Goal: Task Accomplishment & Management: Manage account settings

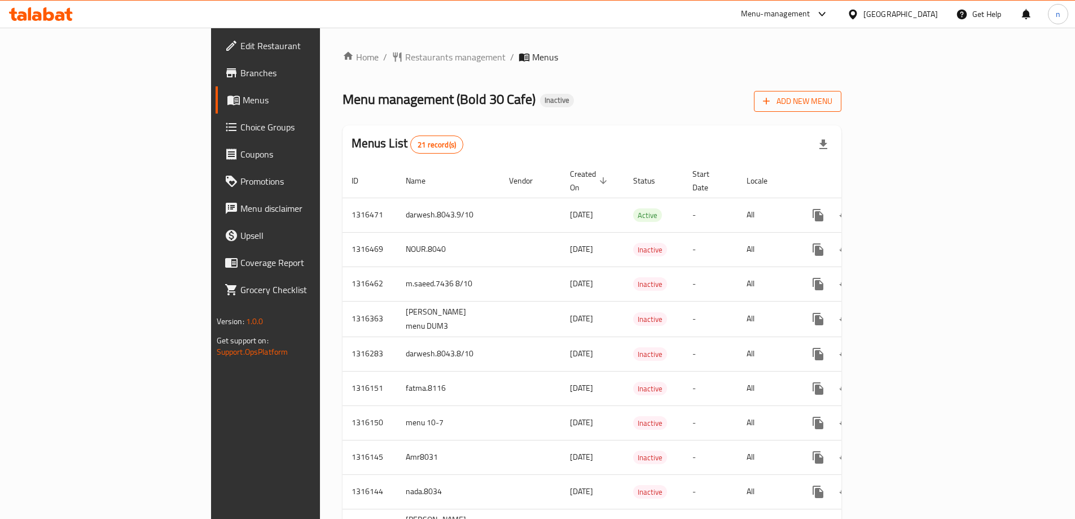
click at [833, 103] on span "Add New Menu" at bounding box center [797, 101] width 69 height 14
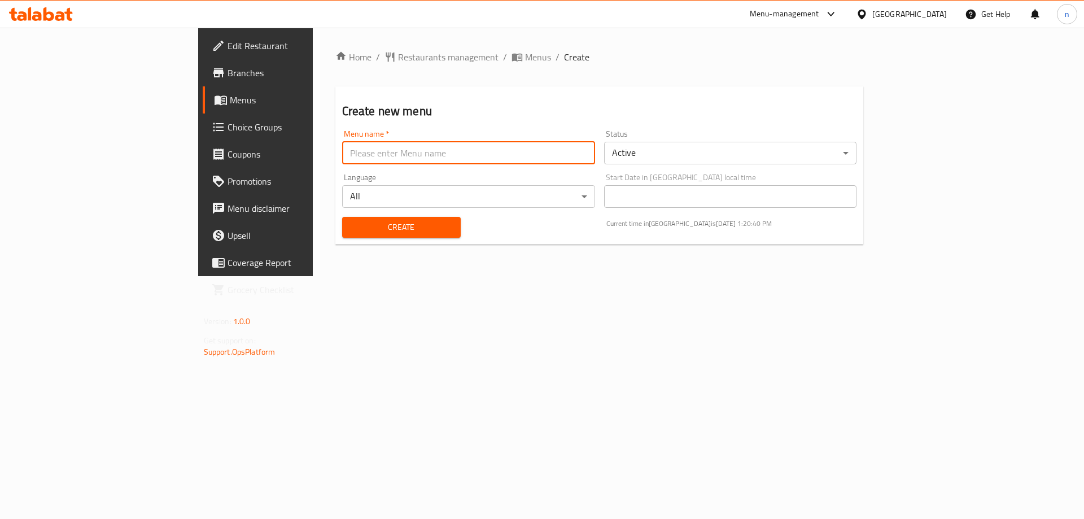
click at [413, 152] on input "text" at bounding box center [468, 153] width 253 height 23
type input "[DATE]"
click at [342, 217] on button "Create" at bounding box center [401, 227] width 119 height 21
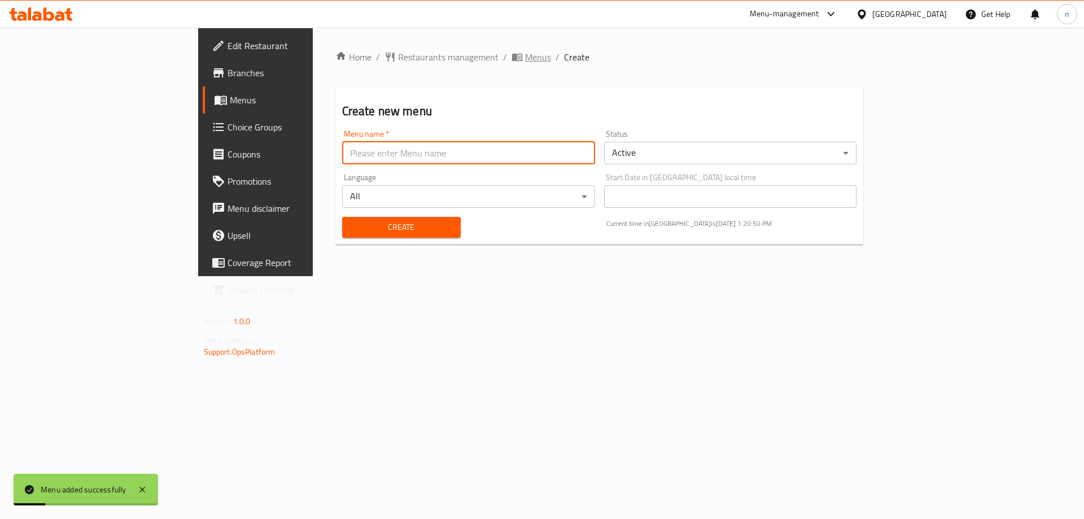
click at [525, 54] on span "Menus" at bounding box center [538, 57] width 26 height 14
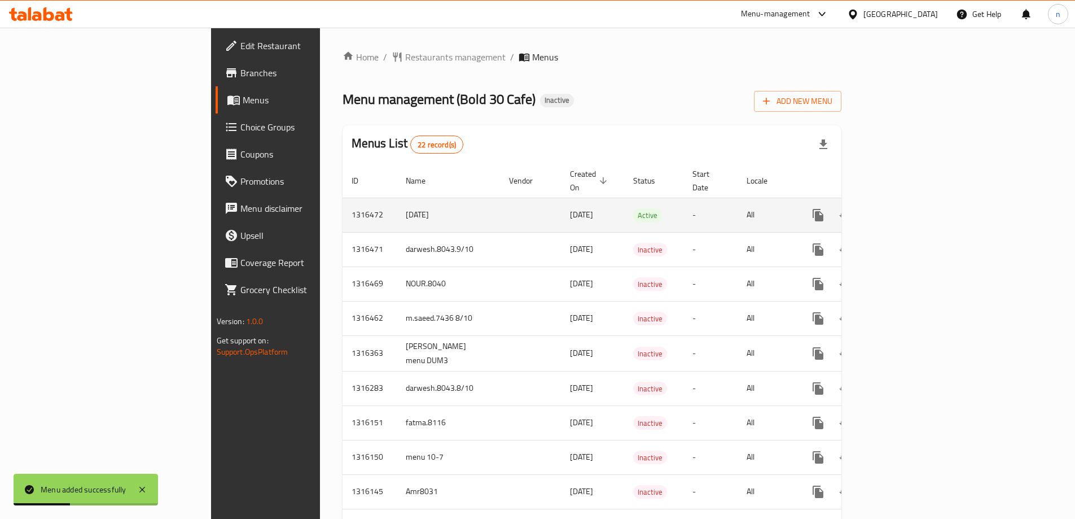
click at [913, 205] on link "enhanced table" at bounding box center [899, 214] width 27 height 27
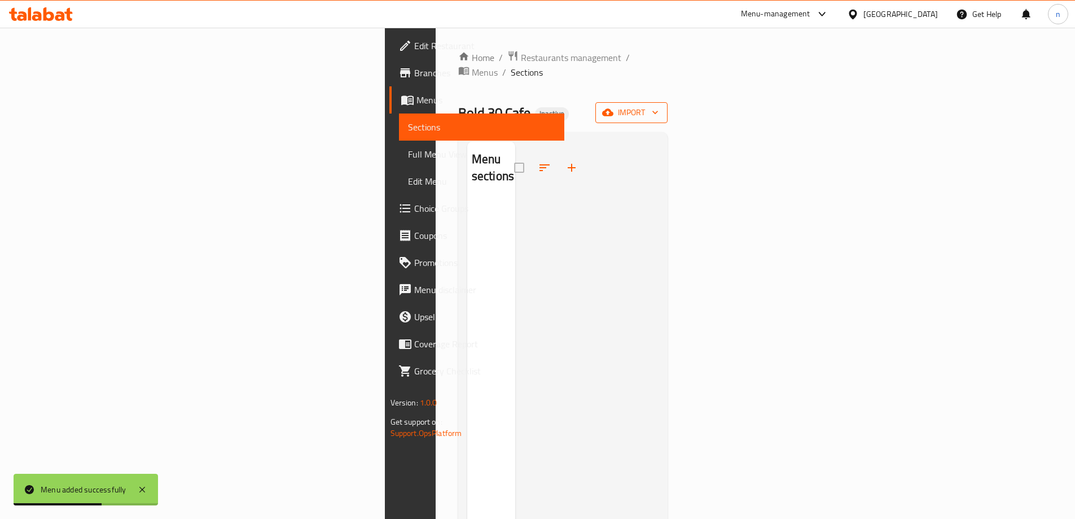
click at [659, 106] on span "import" at bounding box center [631, 113] width 54 height 14
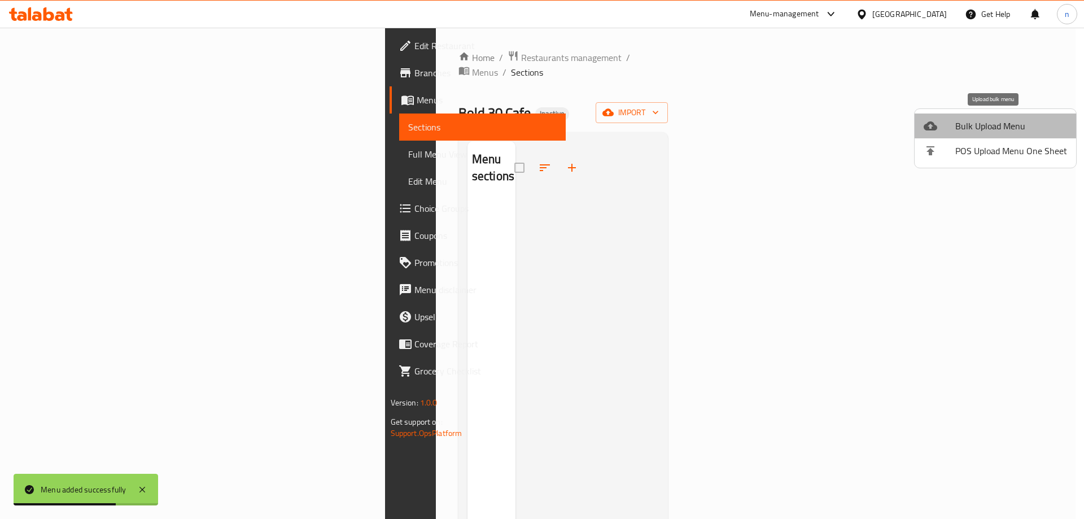
click at [1000, 124] on span "Bulk Upload Menu" at bounding box center [1011, 126] width 112 height 14
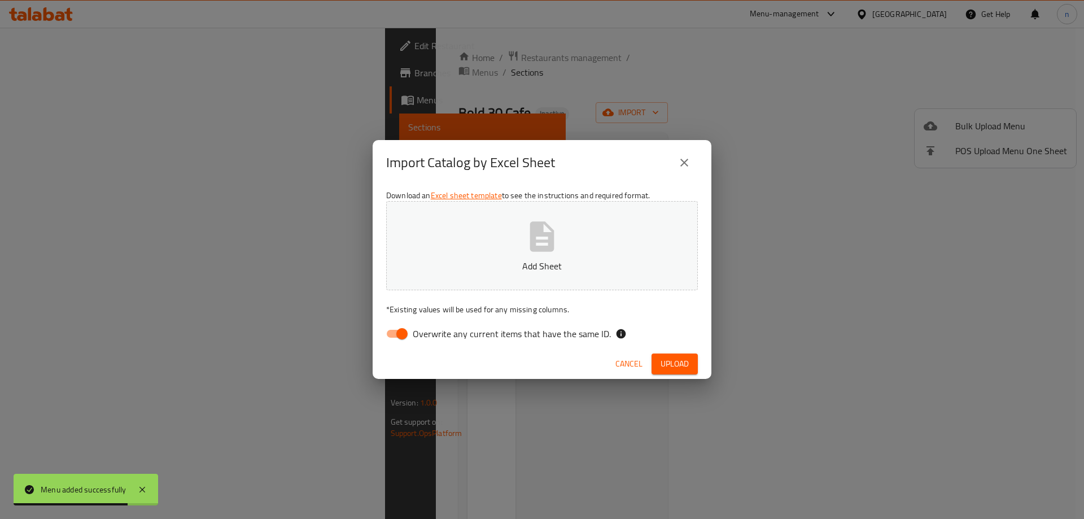
click at [482, 243] on button "Add Sheet" at bounding box center [542, 245] width 312 height 89
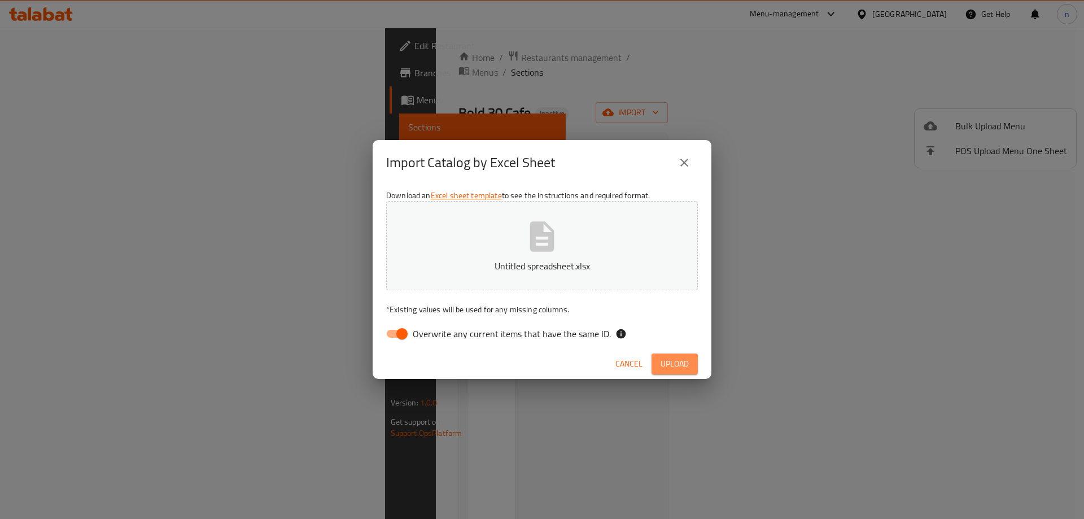
click at [688, 365] on span "Upload" at bounding box center [674, 364] width 28 height 14
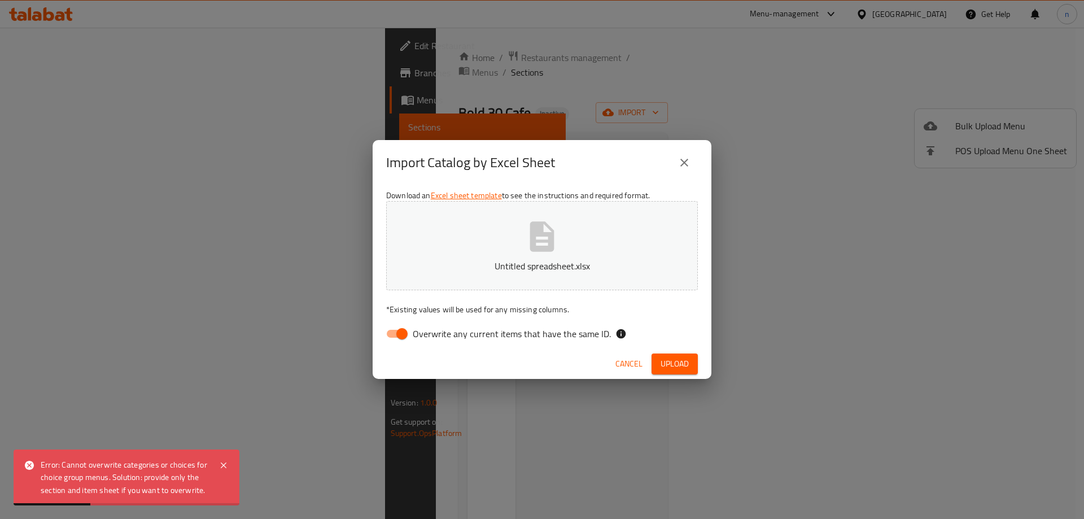
click at [405, 333] on input "Overwrite any current items that have the same ID." at bounding box center [402, 333] width 64 height 21
checkbox input "false"
click at [672, 374] on div "Cancel Upload" at bounding box center [542, 364] width 339 height 30
click at [676, 361] on span "Upload" at bounding box center [674, 364] width 28 height 14
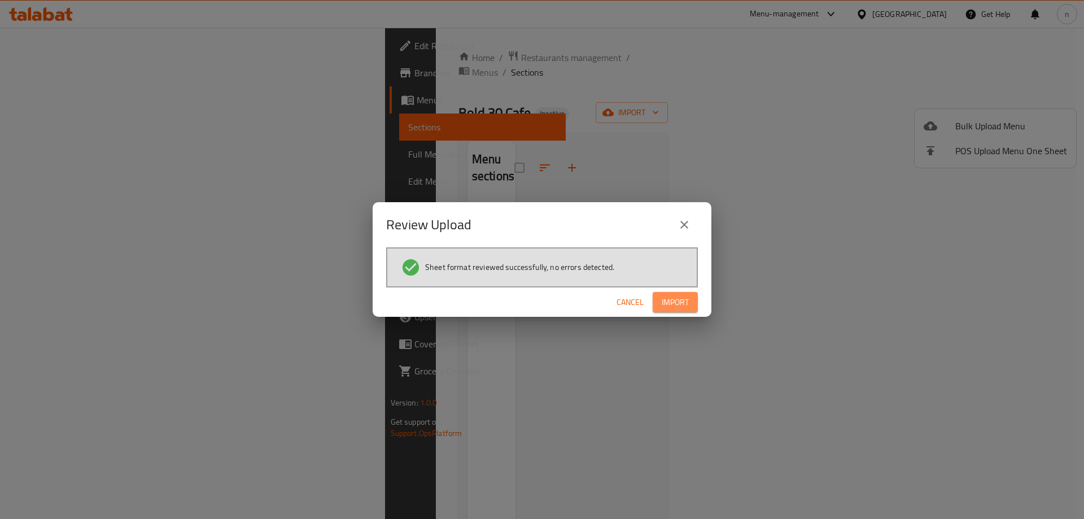
click at [678, 295] on span "Import" at bounding box center [675, 302] width 27 height 14
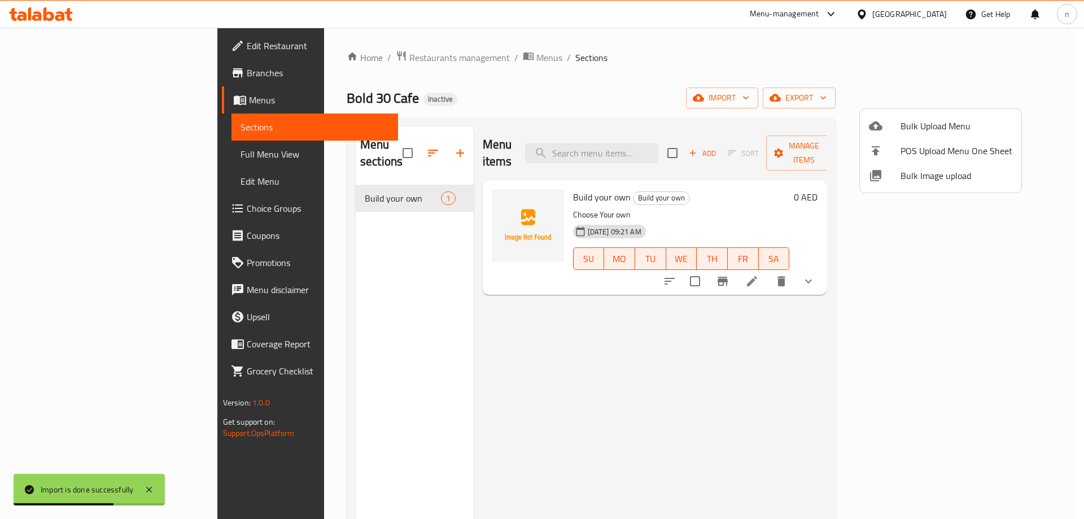
click at [90, 156] on div at bounding box center [542, 259] width 1084 height 519
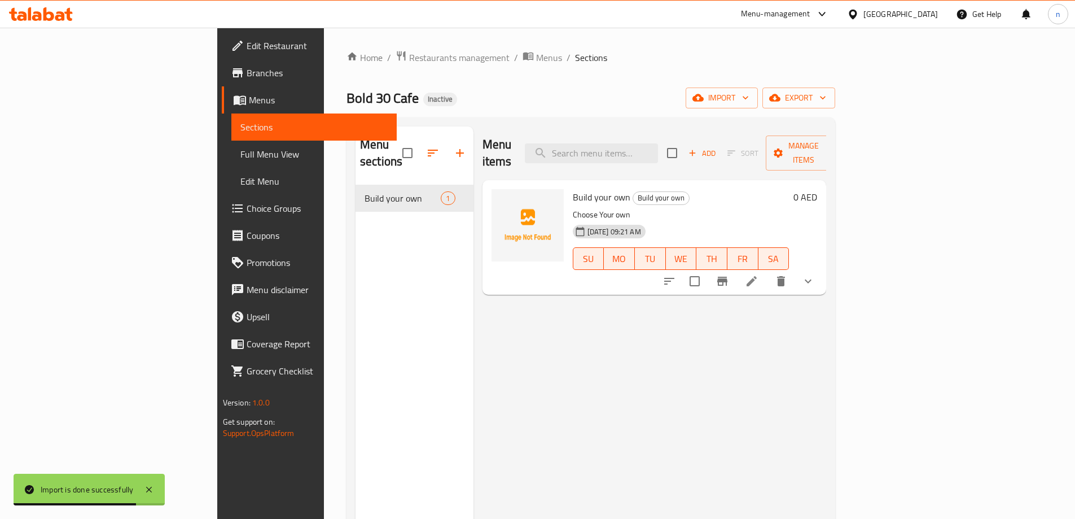
click at [240, 156] on span "Full Menu View" at bounding box center [313, 154] width 147 height 14
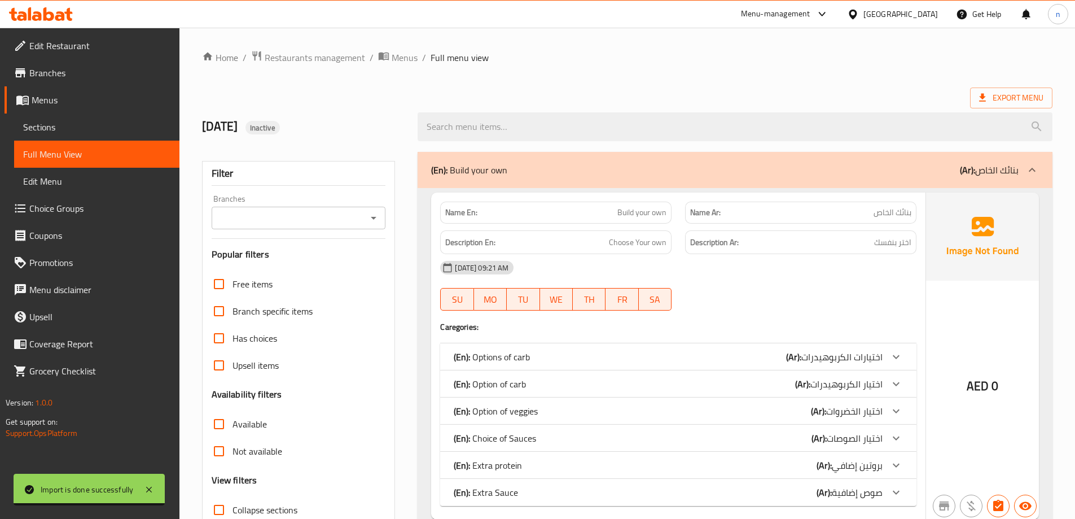
scroll to position [82, 0]
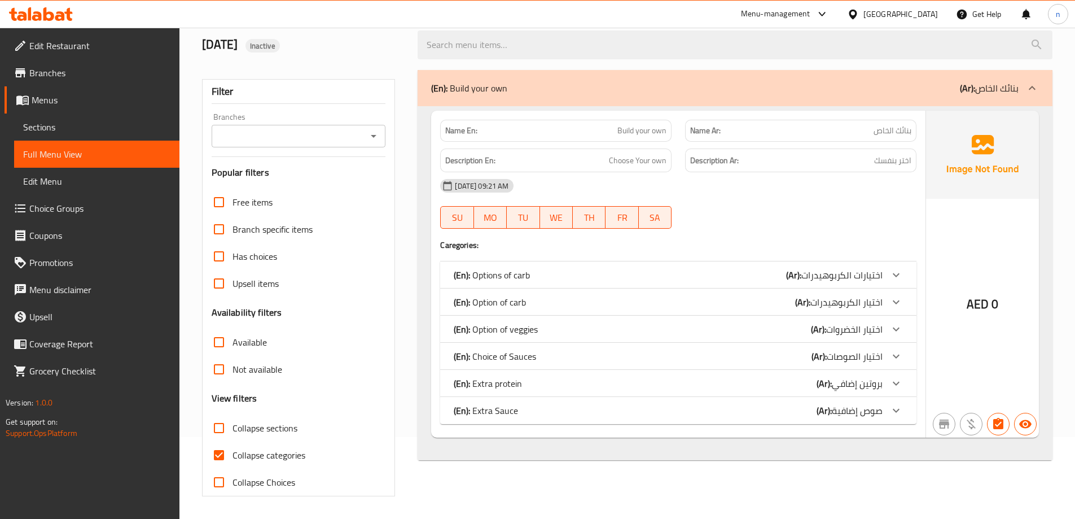
click at [222, 450] on input "Collapse categories" at bounding box center [218, 454] width 27 height 27
checkbox input "false"
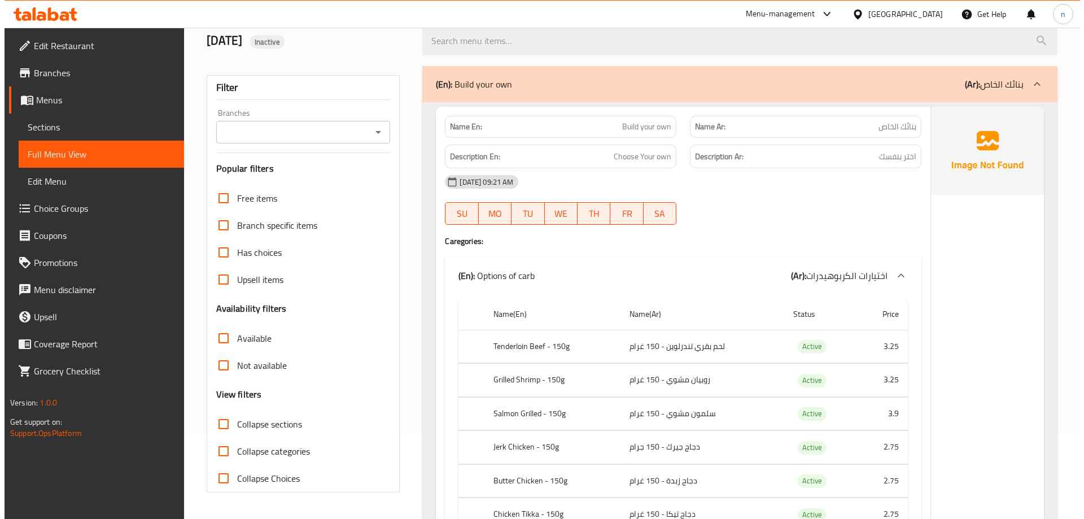
scroll to position [0, 0]
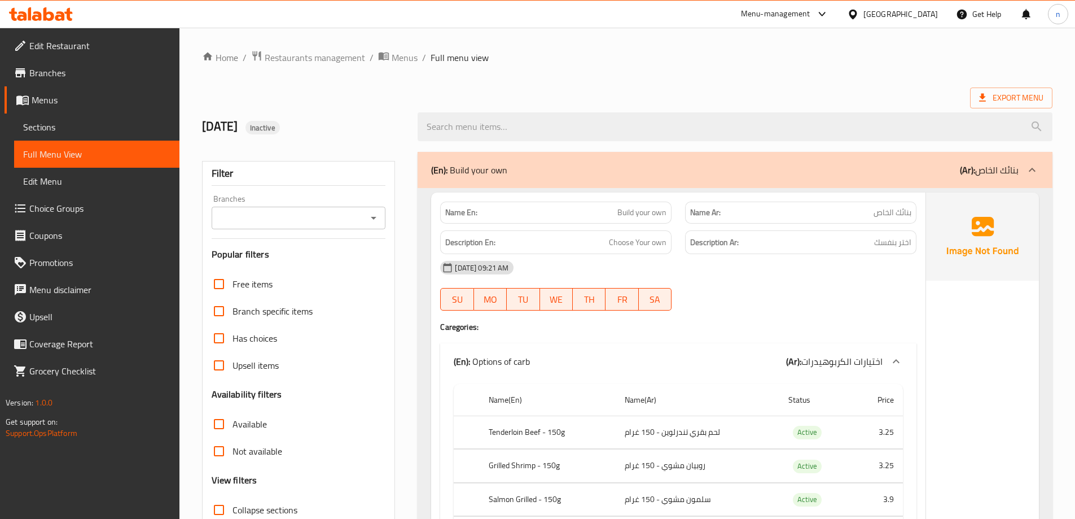
click at [58, 129] on span "Sections" at bounding box center [96, 127] width 147 height 14
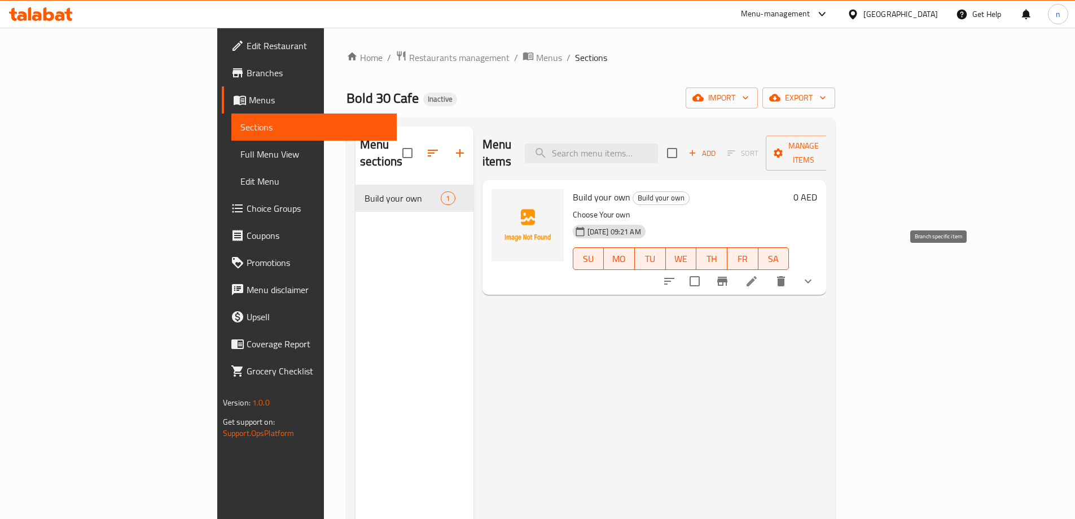
click at [728, 277] on icon "Branch-specific-item" at bounding box center [722, 281] width 10 height 9
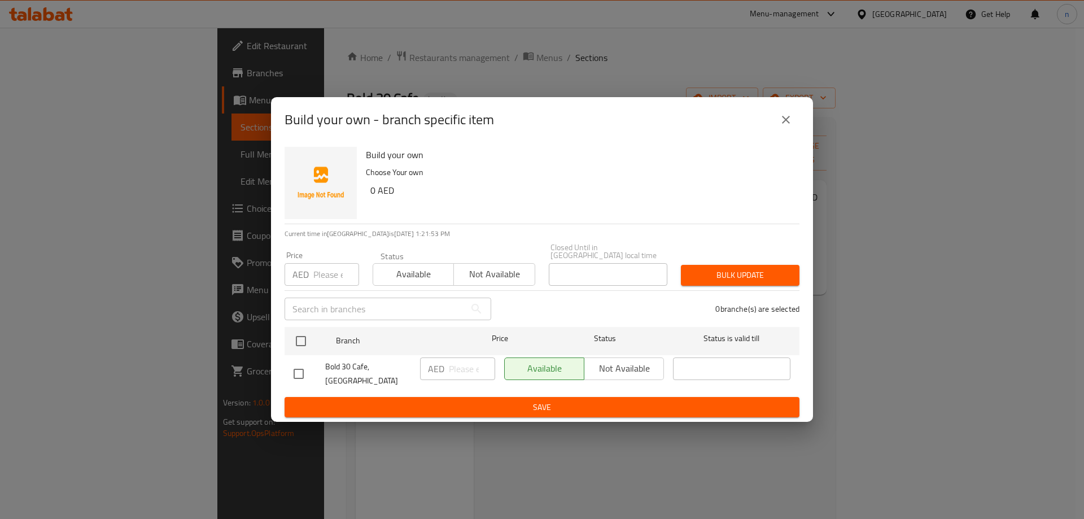
click at [787, 126] on icon "close" at bounding box center [786, 120] width 14 height 14
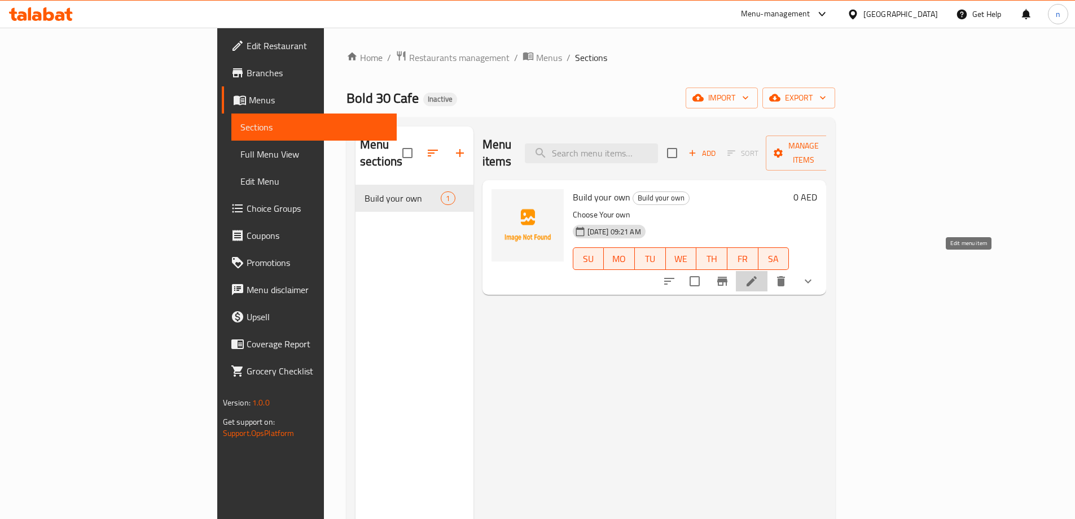
click at [759, 274] on icon at bounding box center [752, 281] width 14 height 14
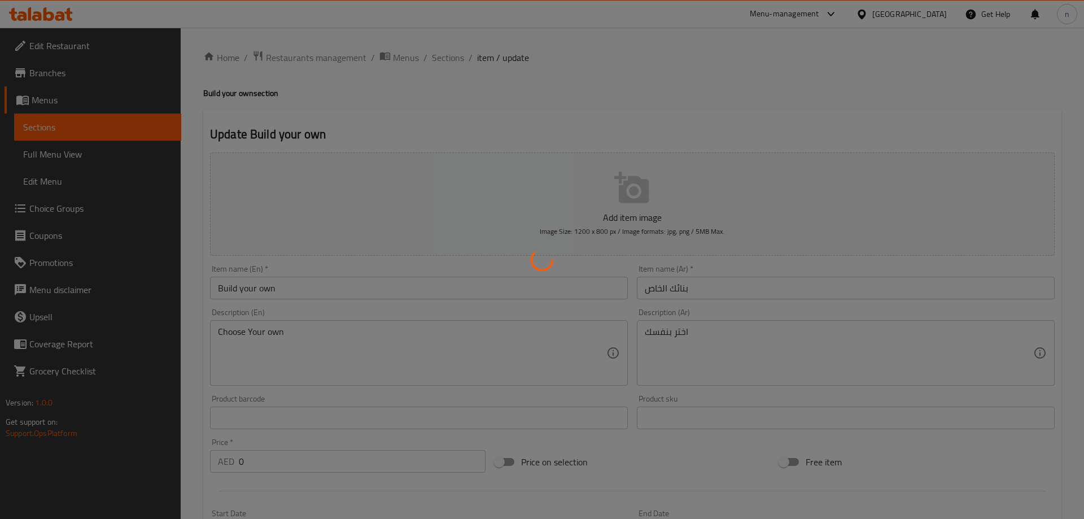
type input "اختيارات الكربوهيدرات"
type input "1"
type input "اختيار الكربوهيدرات"
type input "0"
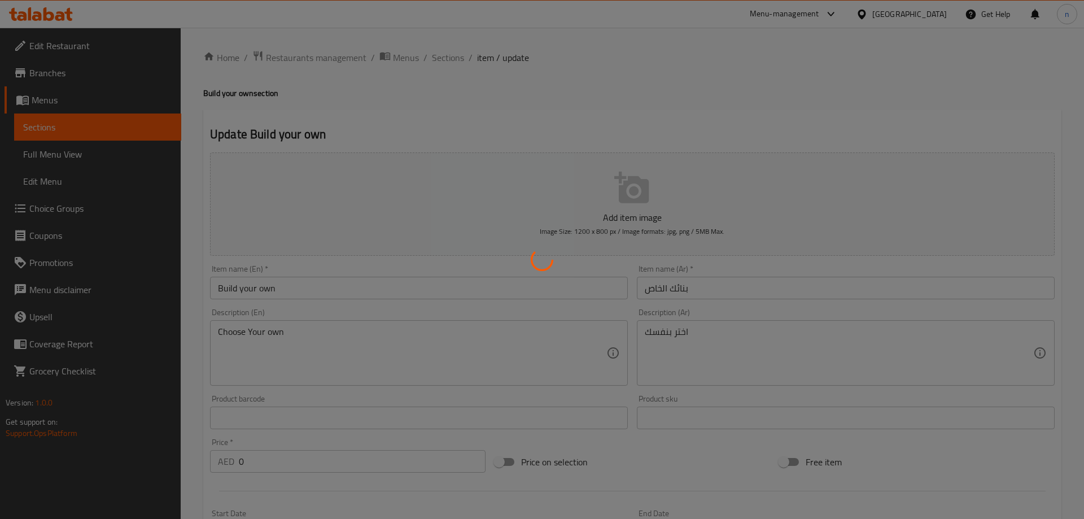
type input "1"
type input "اختيار الخضروات"
type input "0"
type input "10"
type input "اختيار الصوصات"
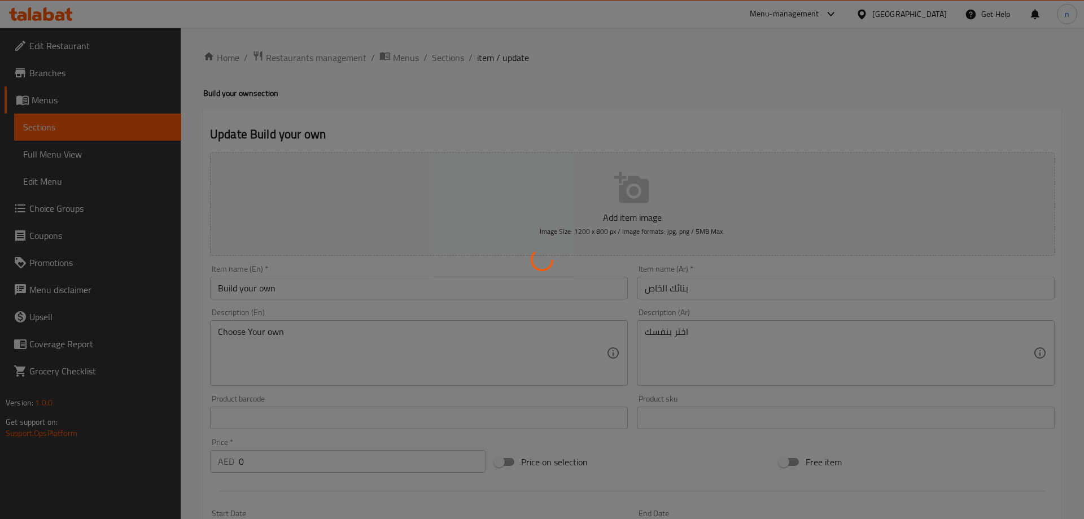
type input "0"
type input "1"
type input "بروتين إضافي"
type input "0"
type input "1"
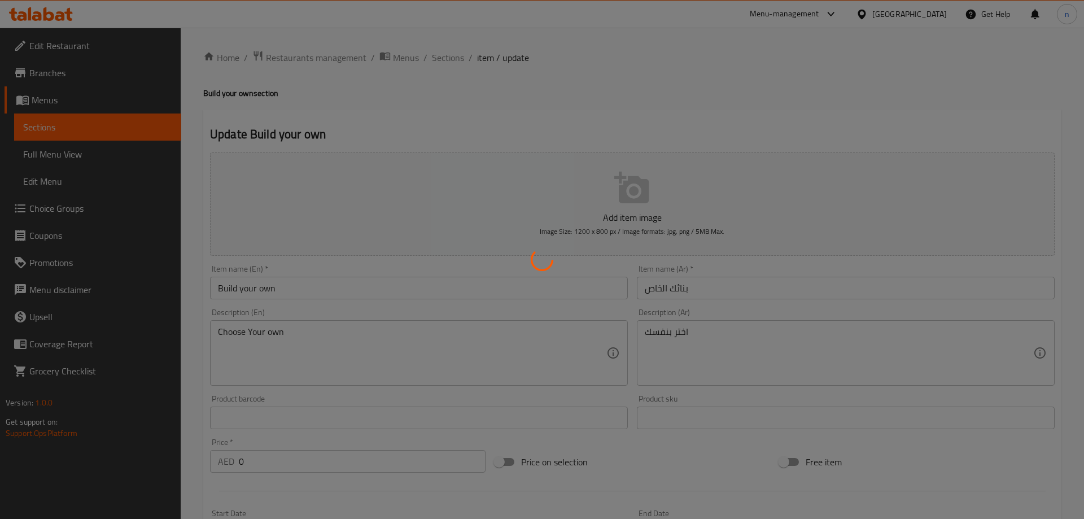
type input "صوص إضافية"
type input "0"
type input "10"
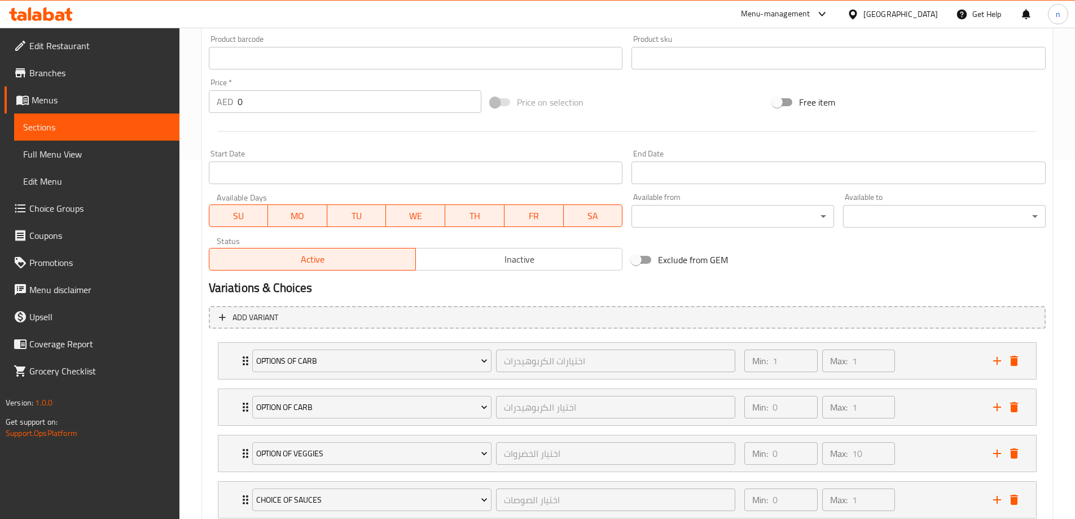
scroll to position [529, 0]
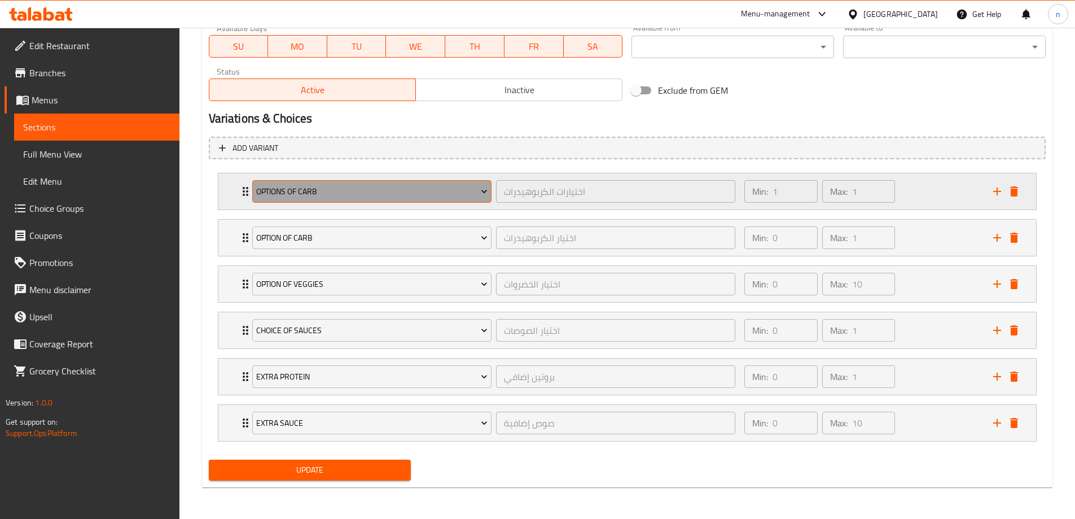
click at [465, 187] on span "Options of carb" at bounding box center [371, 192] width 231 height 14
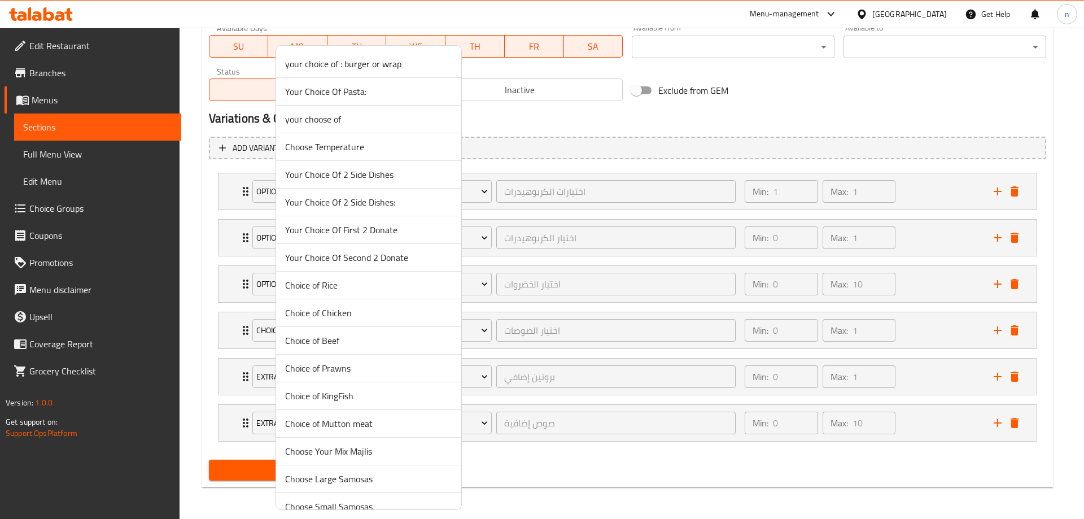
click at [474, 189] on div at bounding box center [542, 259] width 1084 height 519
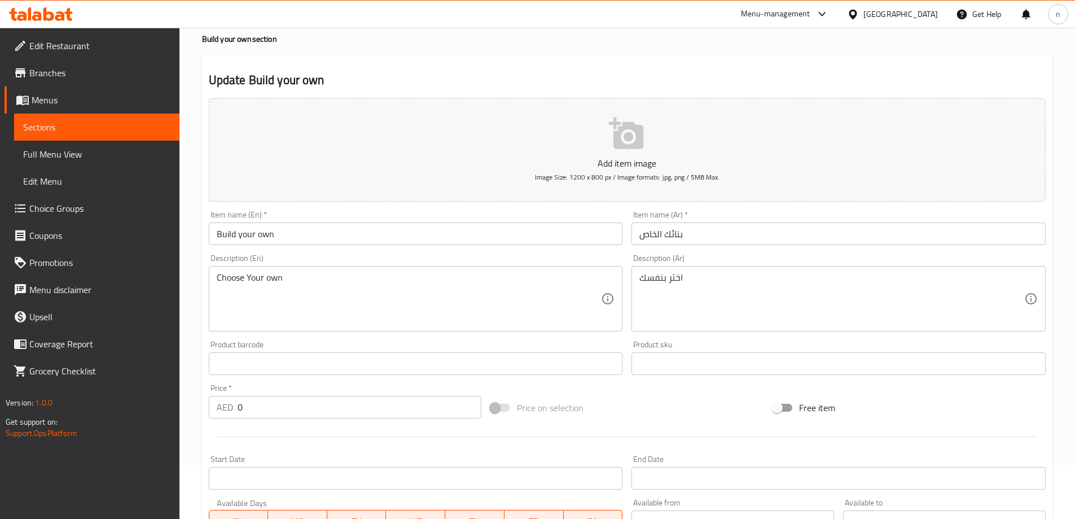
scroll to position [0, 0]
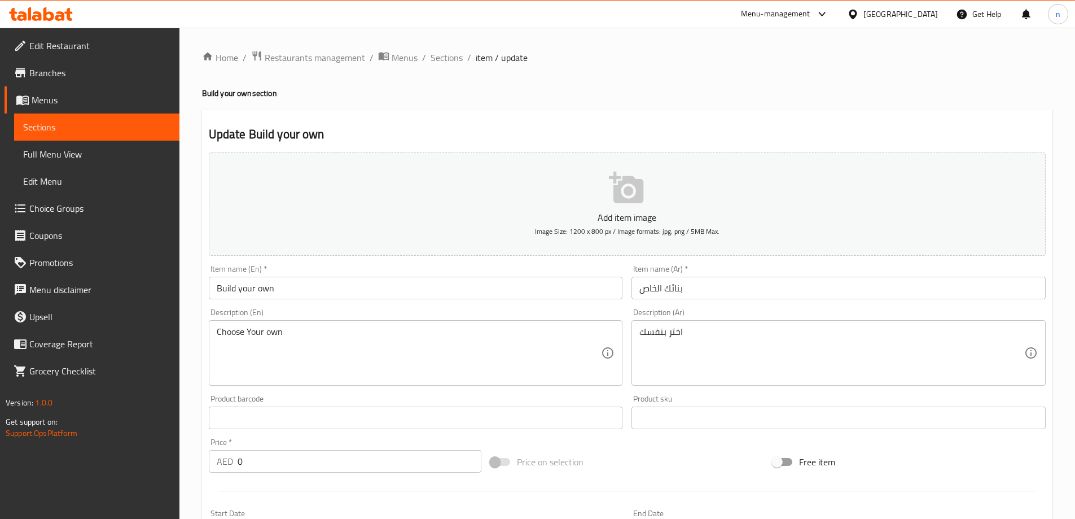
click at [726, 285] on input "بنائك الخاص" at bounding box center [839, 288] width 414 height 23
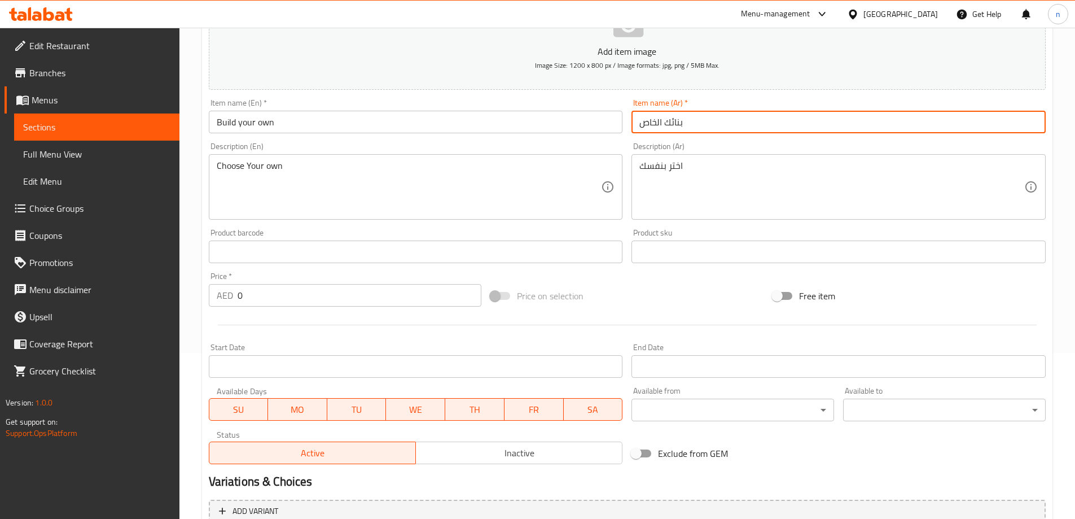
scroll to position [169, 0]
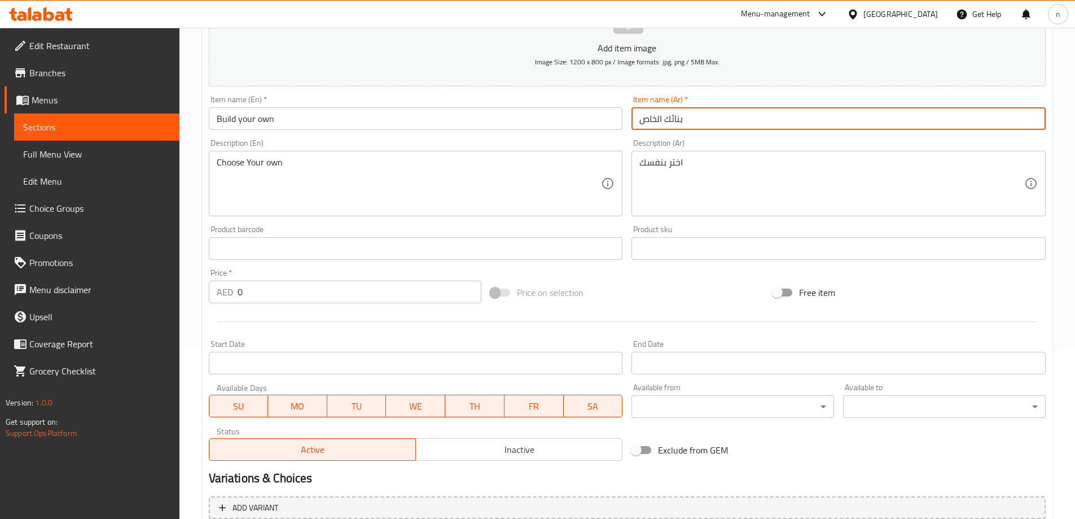
click at [62, 154] on span "Full Menu View" at bounding box center [96, 154] width 147 height 14
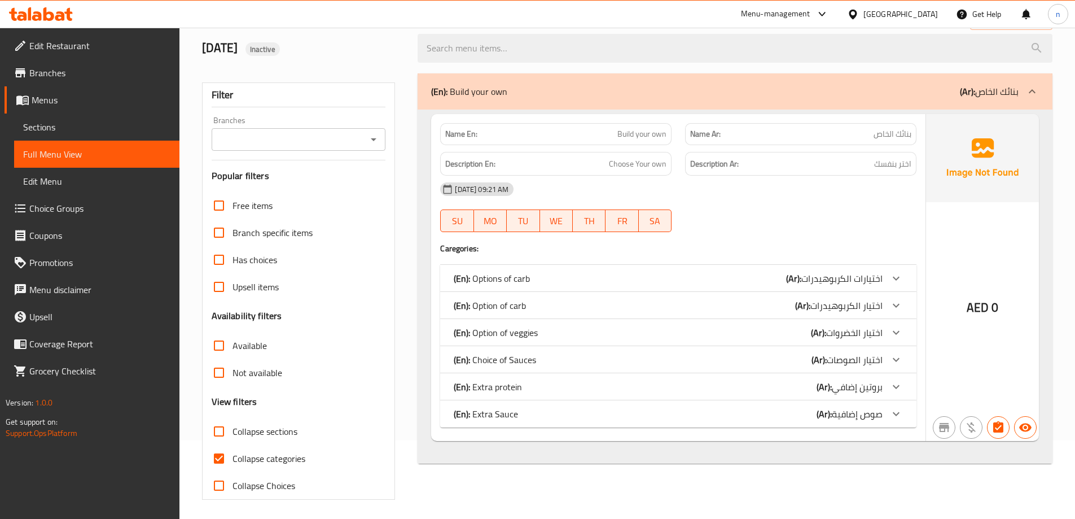
scroll to position [82, 0]
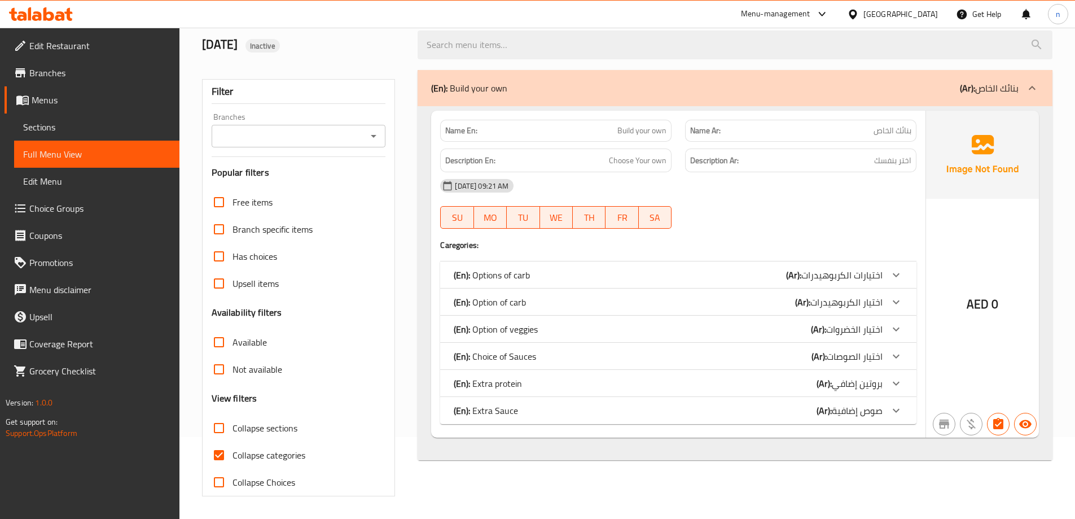
click at [218, 453] on input "Collapse categories" at bounding box center [218, 454] width 27 height 27
checkbox input "false"
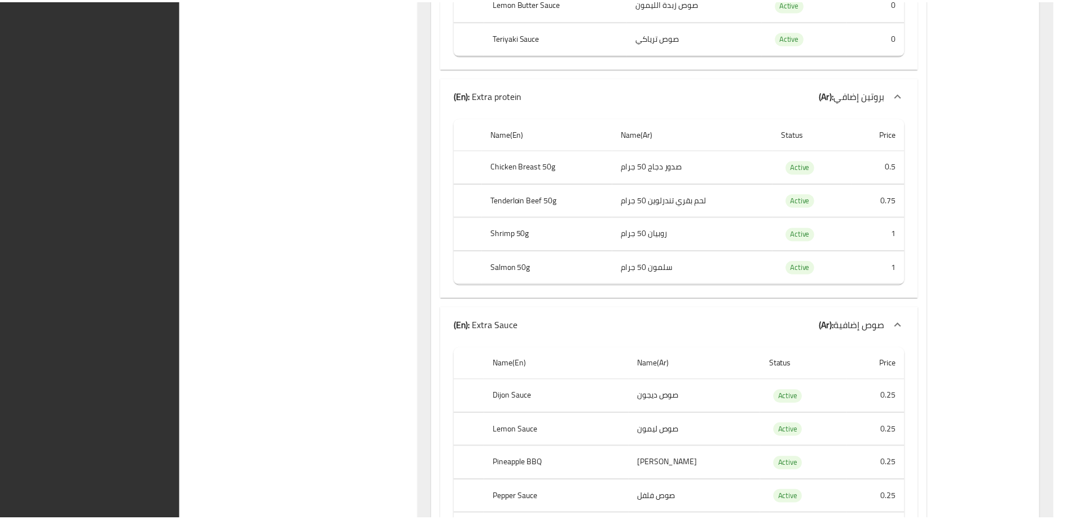
scroll to position [1823, 0]
